Goal: Task Accomplishment & Management: Complete application form

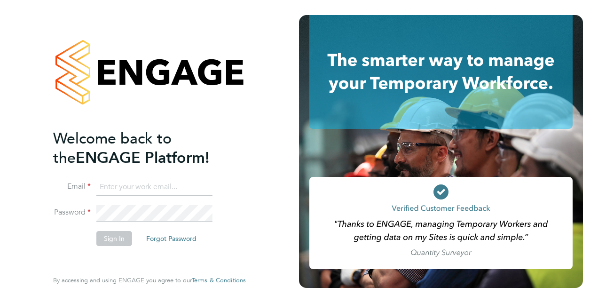
type input "[EMAIL_ADDRESS][DOMAIN_NAME]"
click at [116, 243] on button "Sign In" at bounding box center [114, 238] width 36 height 15
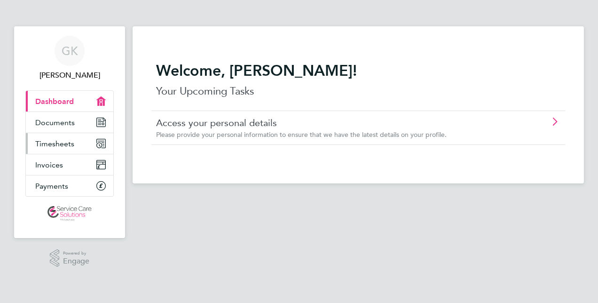
click at [70, 144] on span "Timesheets" at bounding box center [54, 143] width 39 height 9
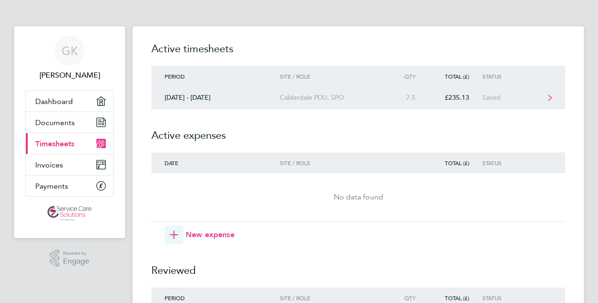
click at [351, 103] on link "[DATE] - [DATE] Calderdale PDU, SPO 7.5 £235.13 Saved" at bounding box center [358, 97] width 414 height 23
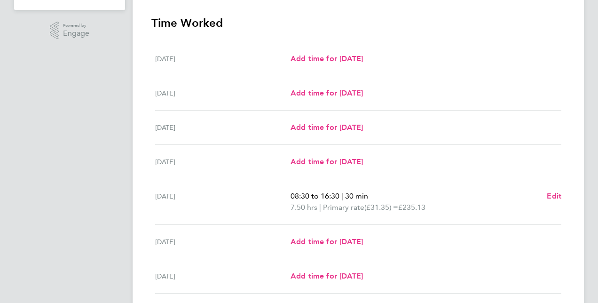
scroll to position [299, 0]
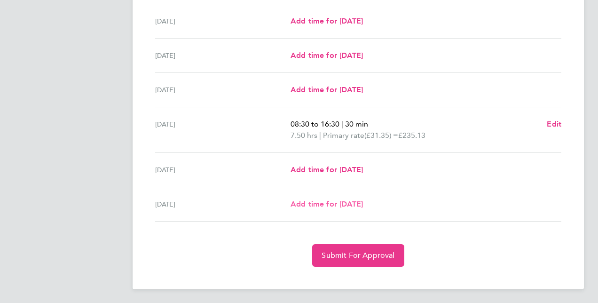
click at [363, 206] on span "Add time for [DATE]" at bounding box center [326, 203] width 72 height 9
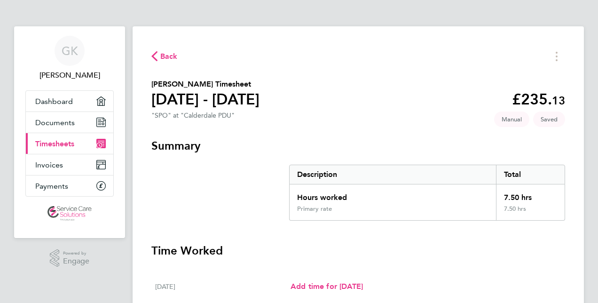
select select "30"
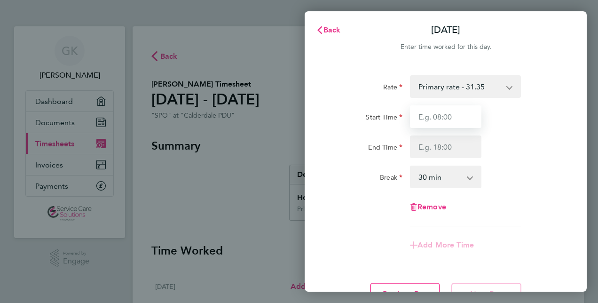
click at [450, 116] on input "Start Time" at bounding box center [445, 116] width 71 height 23
type input "18:45"
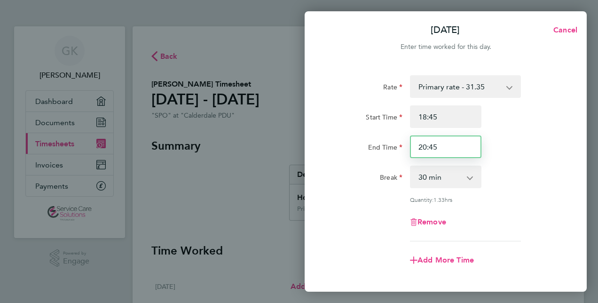
type input "20:45"
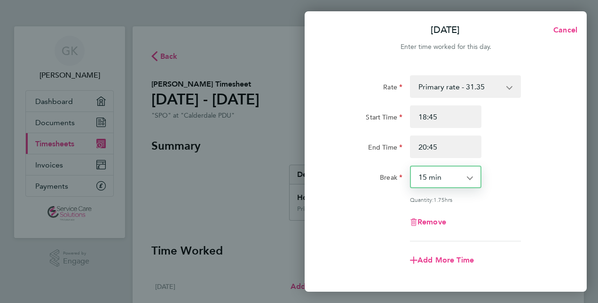
select select "0"
click at [496, 203] on div "Rate Primary rate - 31.35 Start Time 18:45 End Time 20:45 Break 0 min 15 min 30…" at bounding box center [445, 158] width 229 height 166
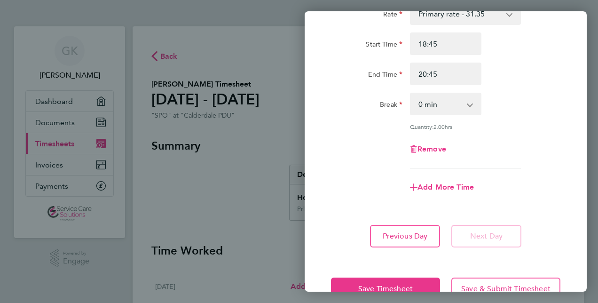
scroll to position [99, 0]
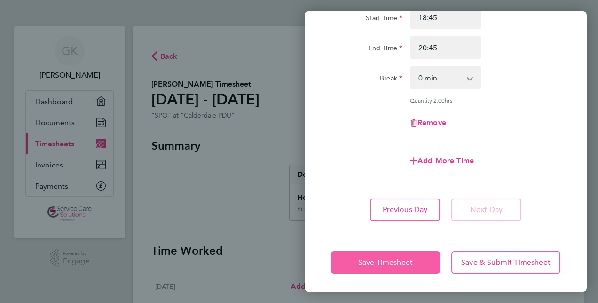
click at [391, 261] on span "Save Timesheet" at bounding box center [385, 262] width 55 height 9
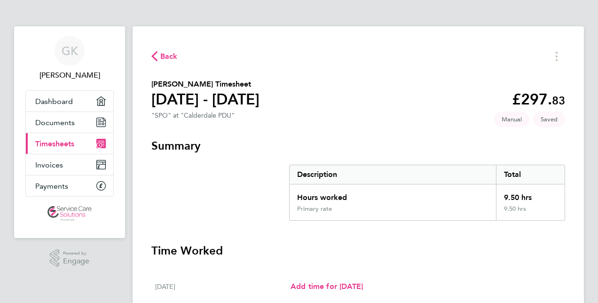
click at [163, 53] on span "Back" at bounding box center [168, 56] width 17 height 11
